Goal: Task Accomplishment & Management: Manage account settings

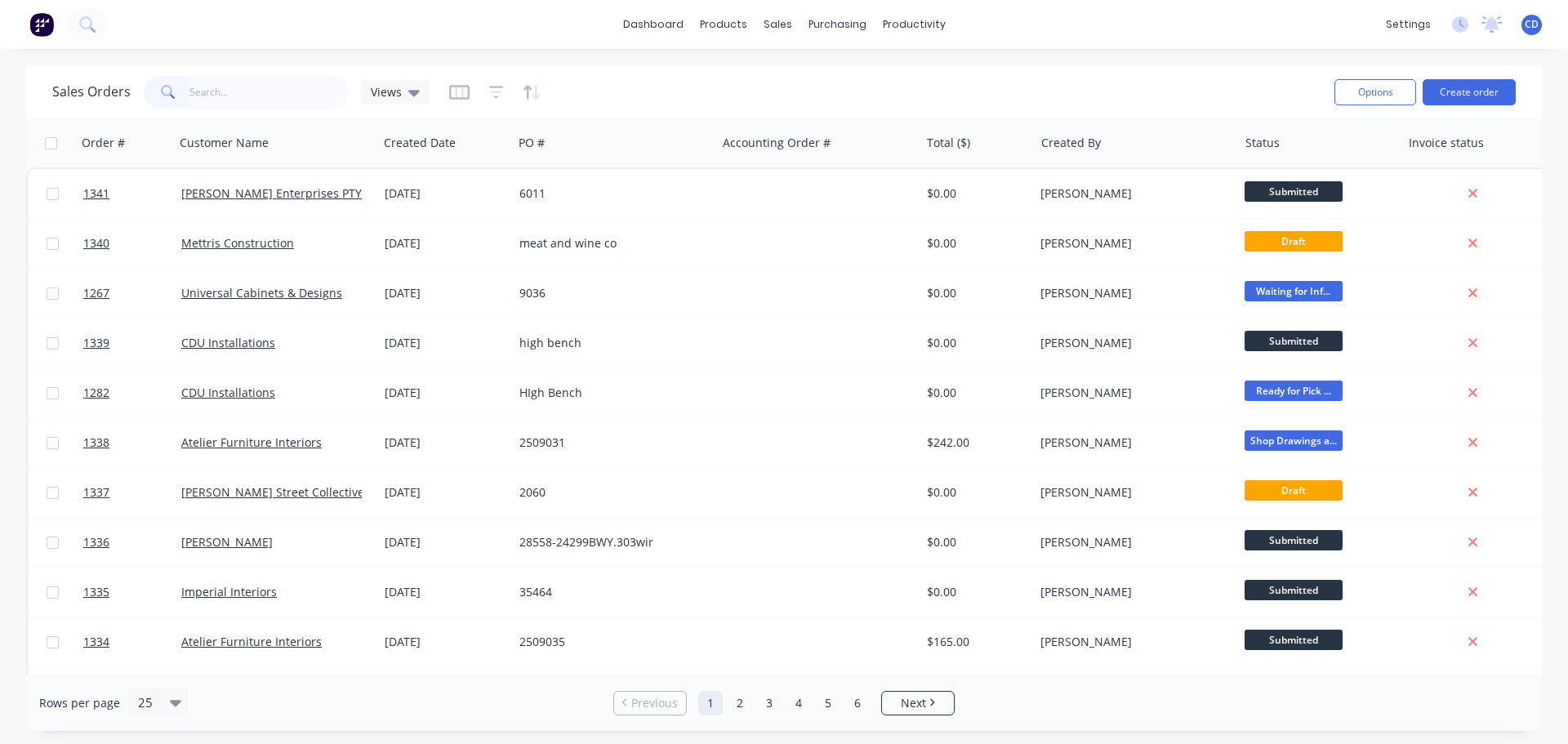
click at [294, 94] on input "text" at bounding box center [269, 92] width 159 height 33
type input "ang"
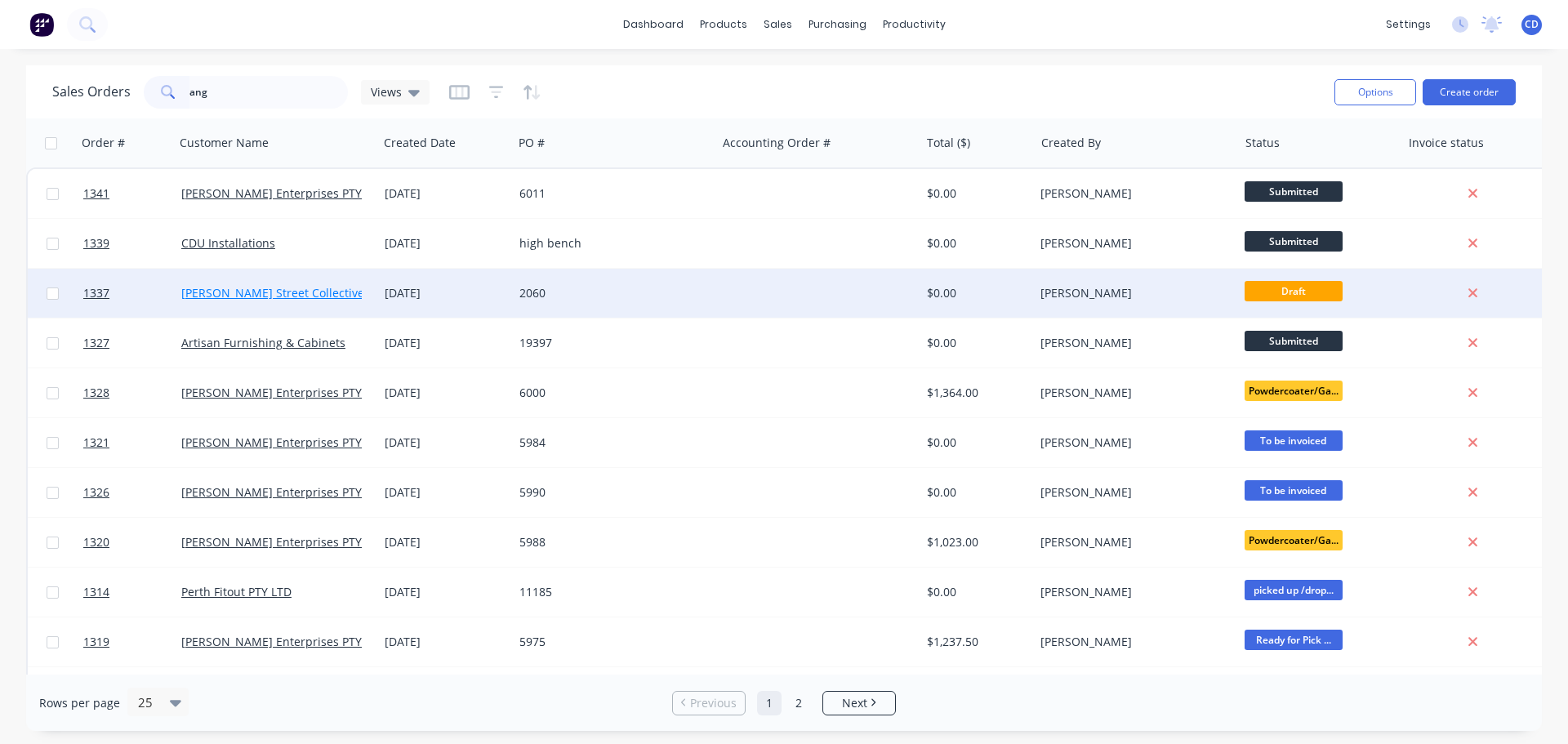
click at [286, 287] on link "[PERSON_NAME] Street Collective" at bounding box center [273, 292] width 183 height 15
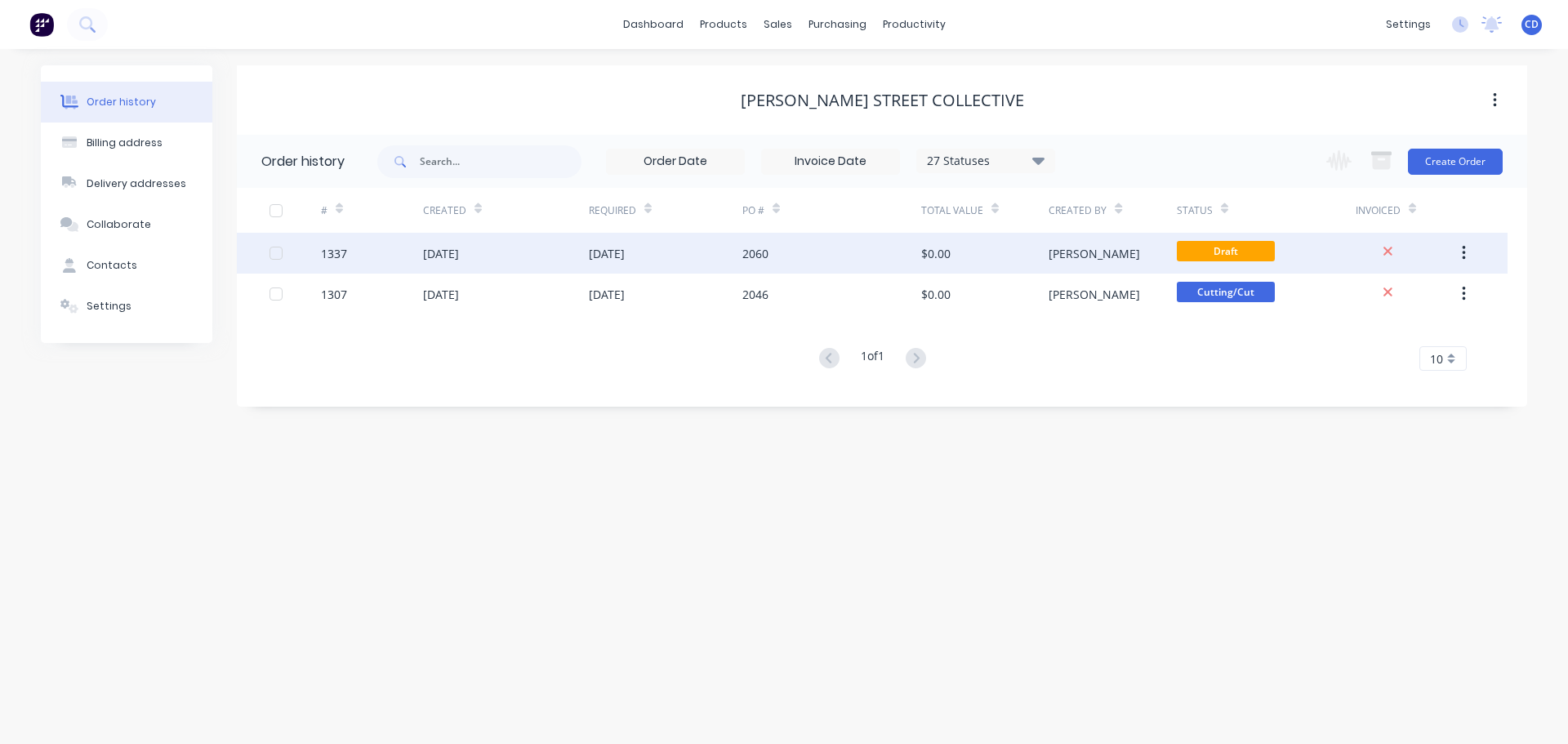
click at [698, 237] on div "[DATE]" at bounding box center [666, 253] width 154 height 41
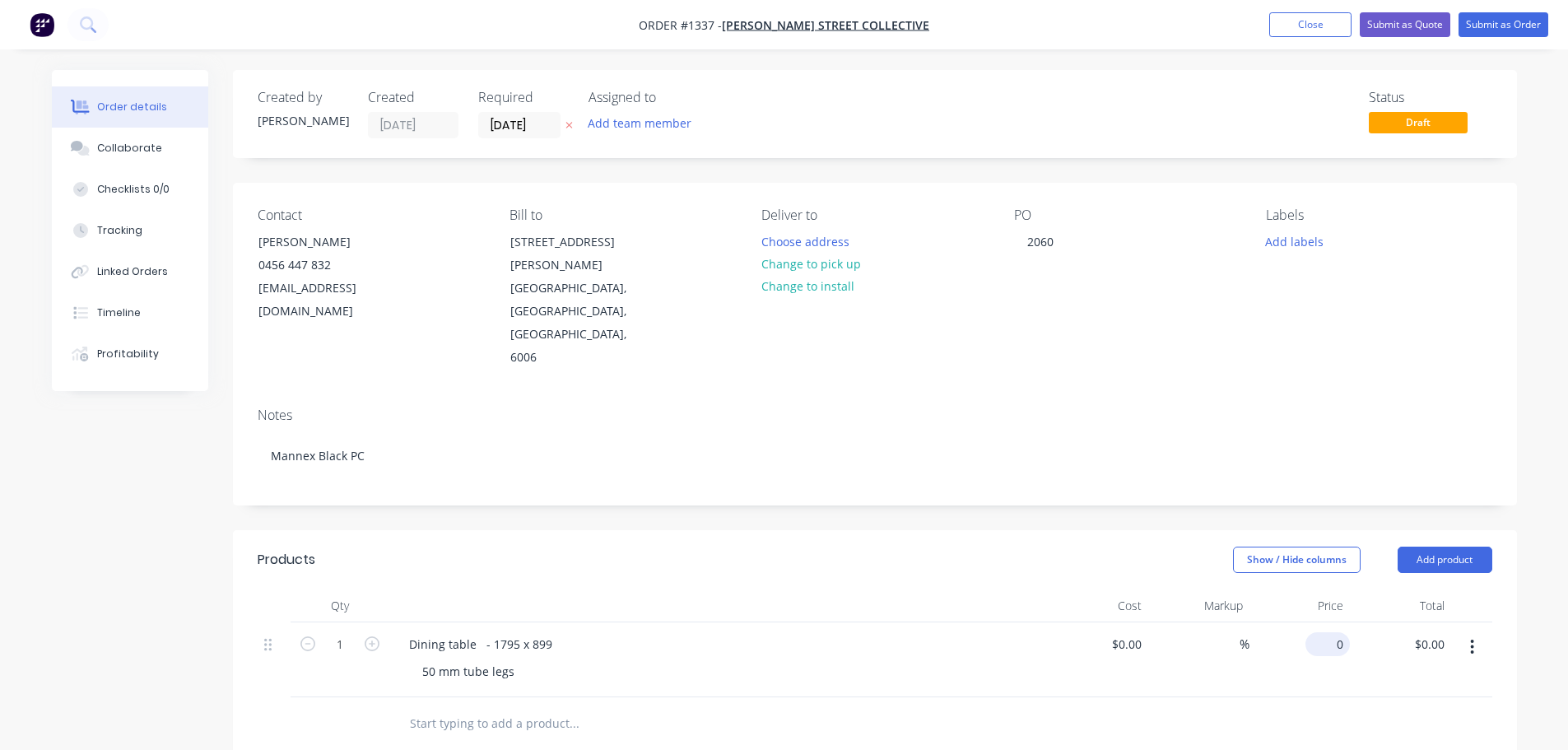
click at [1332, 633] on input "0" at bounding box center [1332, 644] width 38 height 23
type input "$850.00"
click at [1259, 589] on div "Price" at bounding box center [1300, 606] width 101 height 33
click at [1515, 32] on button "Submit as Order" at bounding box center [1503, 24] width 89 height 24
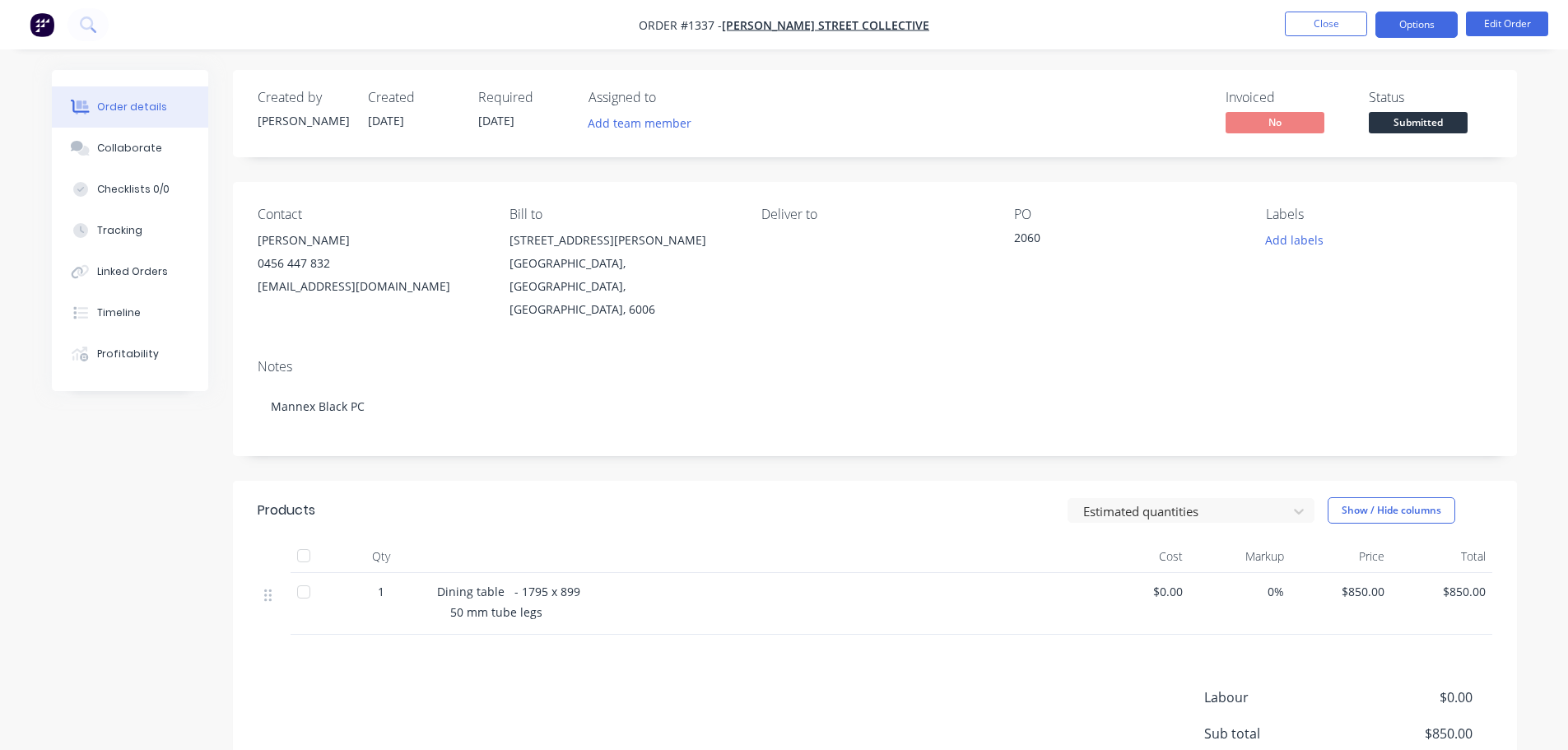
click at [1422, 27] on button "Options" at bounding box center [1416, 24] width 82 height 26
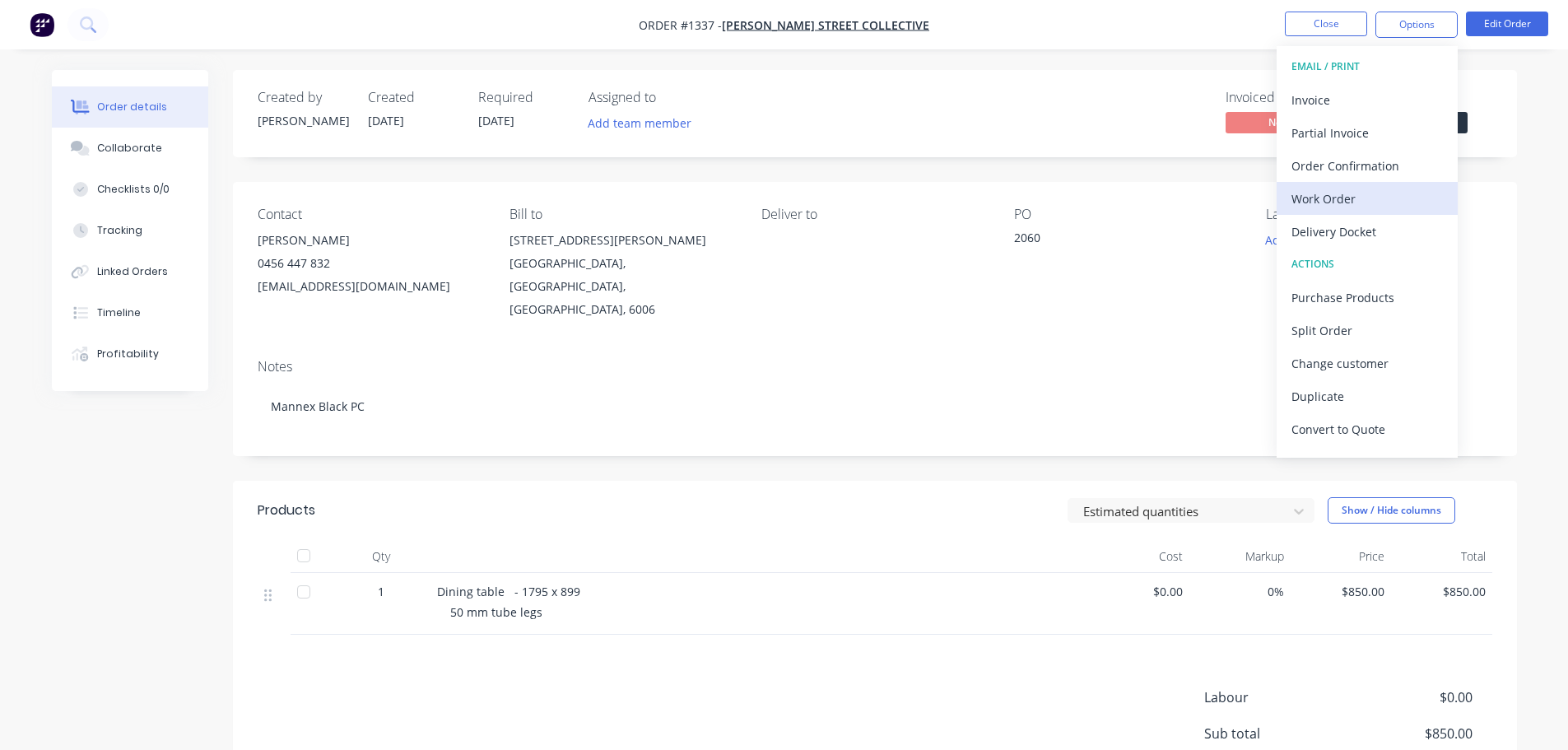
click at [1323, 205] on div "Work Order" at bounding box center [1368, 199] width 152 height 23
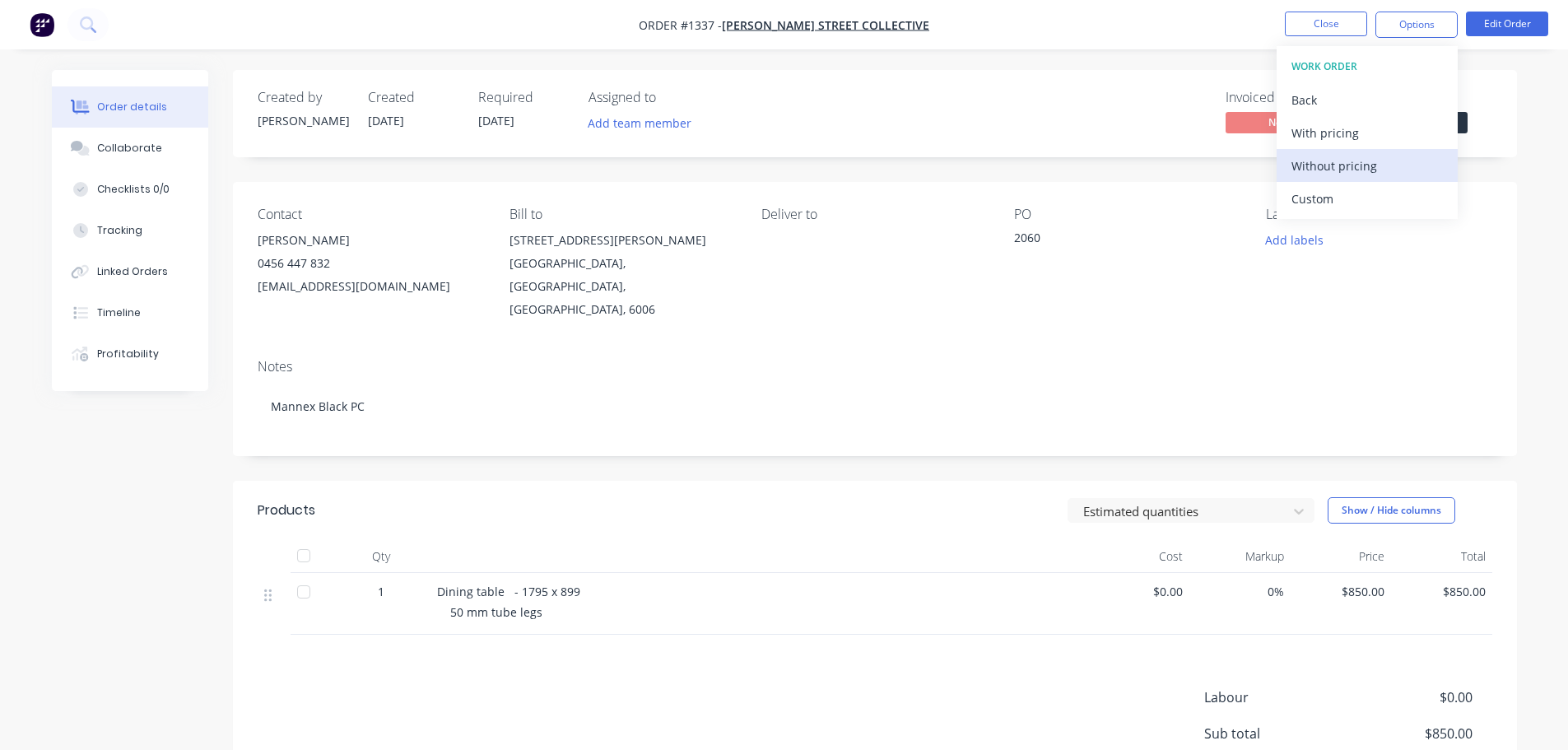
click at [1325, 171] on div "Without pricing" at bounding box center [1368, 166] width 152 height 23
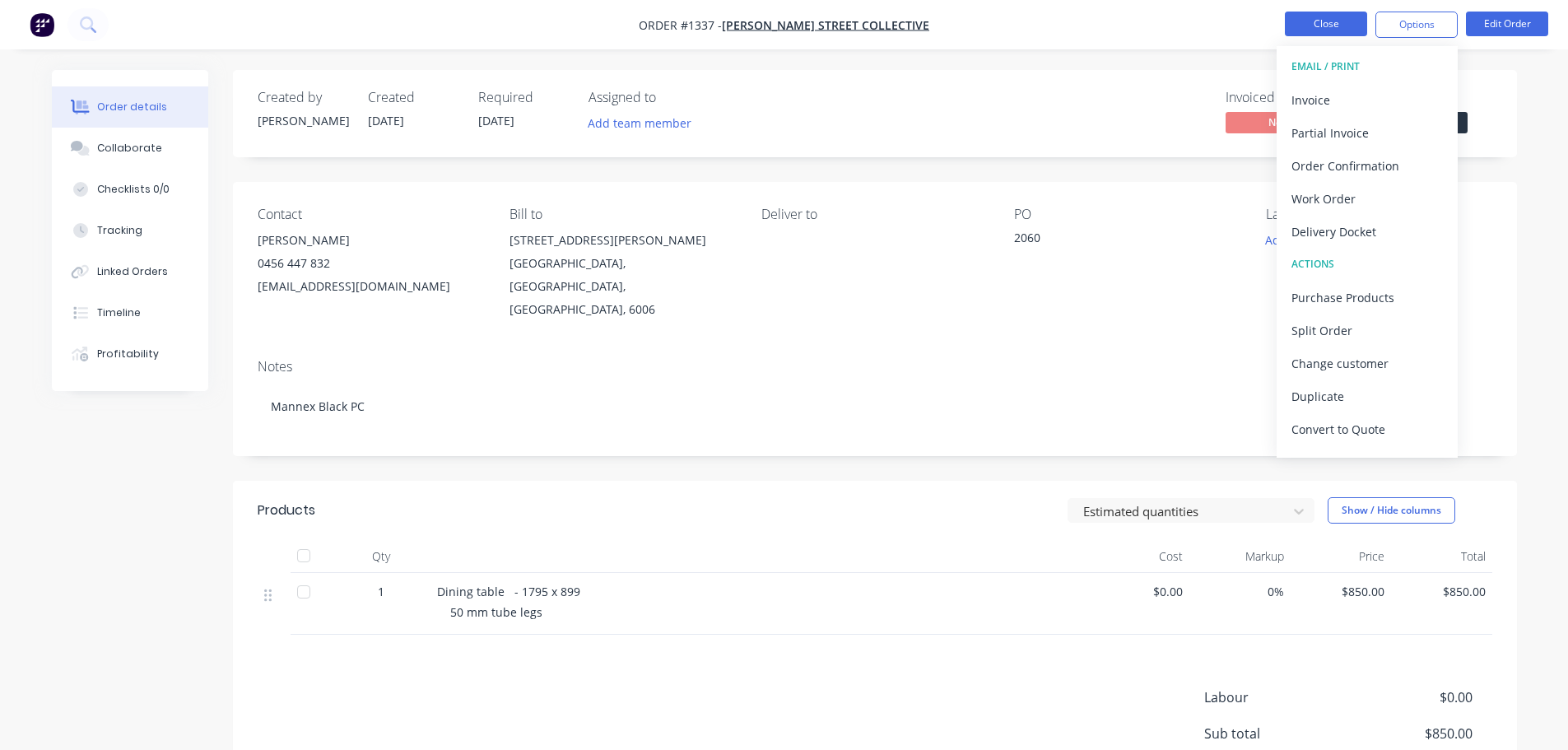
click at [1316, 20] on button "Close" at bounding box center [1325, 23] width 82 height 24
